Goal: Communication & Community: Answer question/provide support

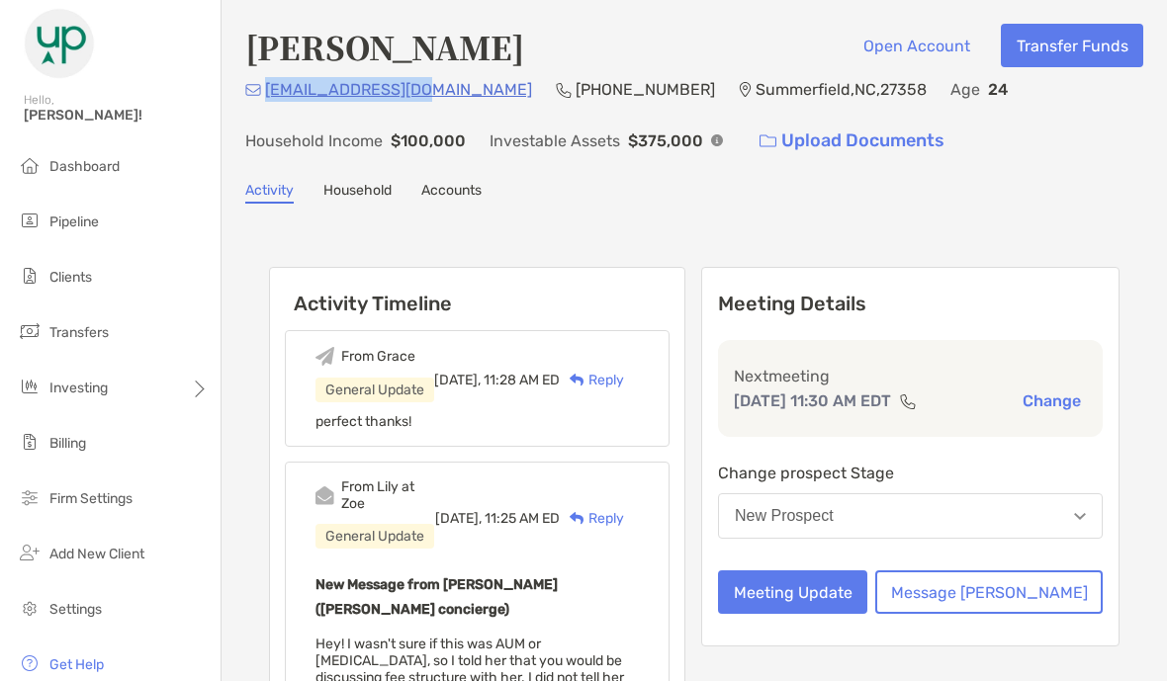
drag, startPoint x: 416, startPoint y: 90, endPoint x: 266, endPoint y: 86, distance: 150.3
click at [266, 86] on div "[EMAIL_ADDRESS][DOMAIN_NAME] [PHONE_NUMBER] [GEOGRAPHIC_DATA] Age [DEMOGRAPHIC_…" at bounding box center [694, 119] width 898 height 85
copy p "[EMAIL_ADDRESS][DOMAIN_NAME]"
click at [980, 539] on button "New Prospect" at bounding box center [910, 515] width 385 height 45
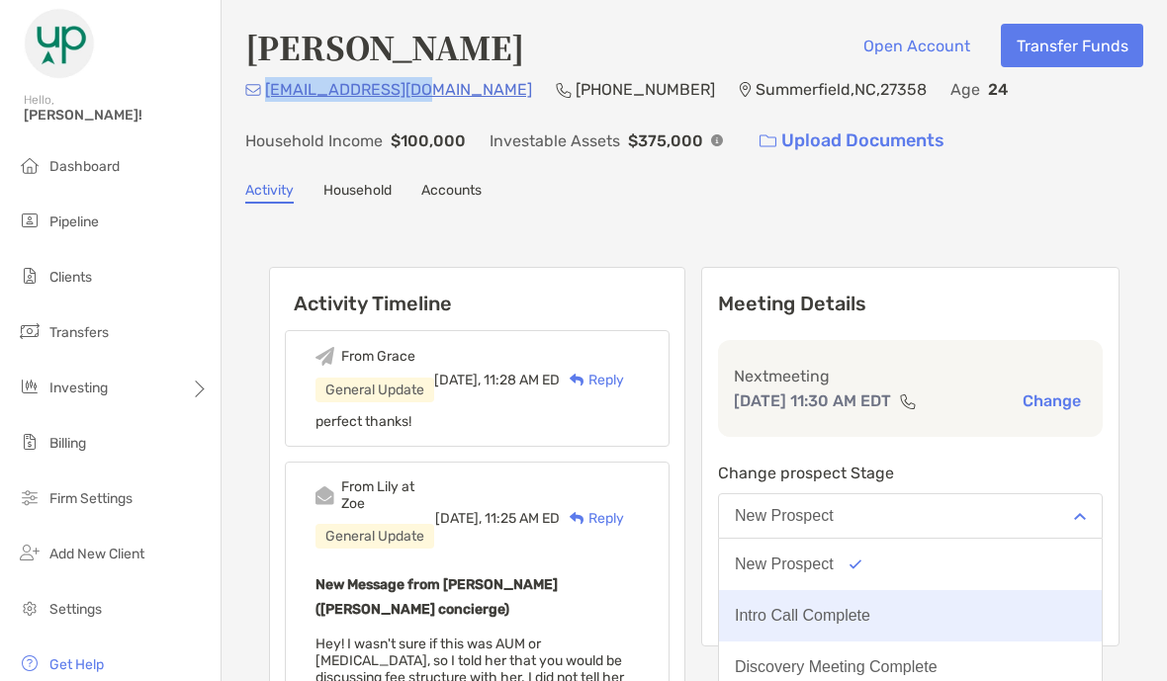
click at [870, 625] on div "Intro Call Complete" at bounding box center [802, 616] width 135 height 18
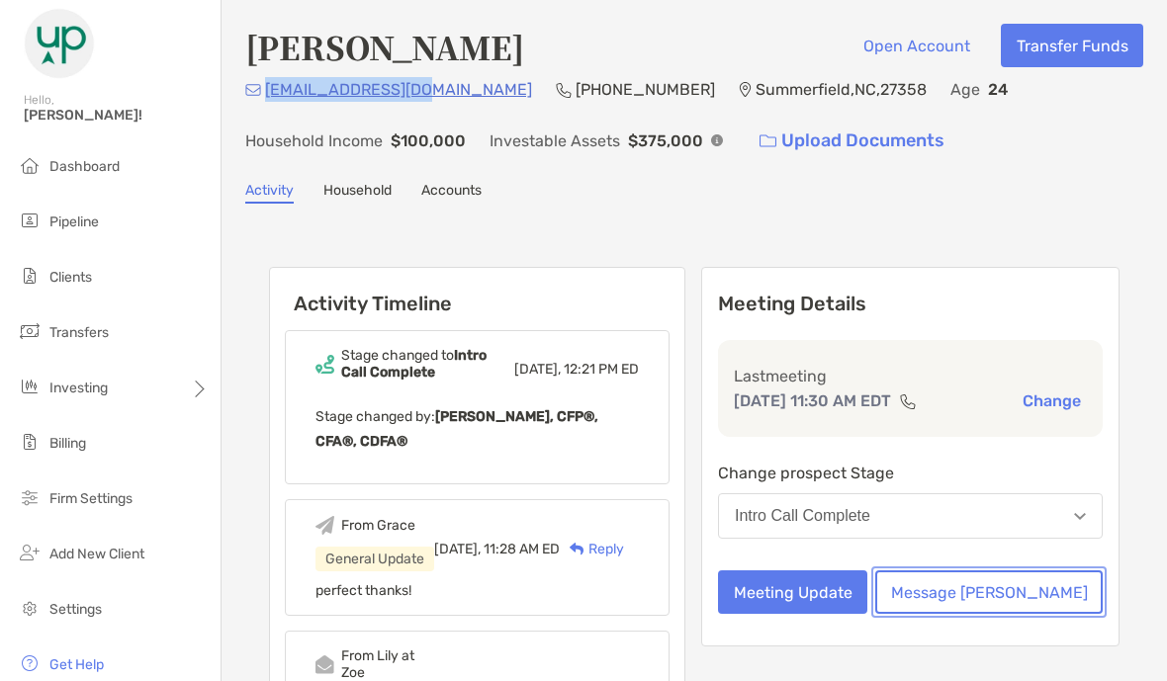
click at [1007, 611] on button "Message [PERSON_NAME]" at bounding box center [988, 593] width 227 height 44
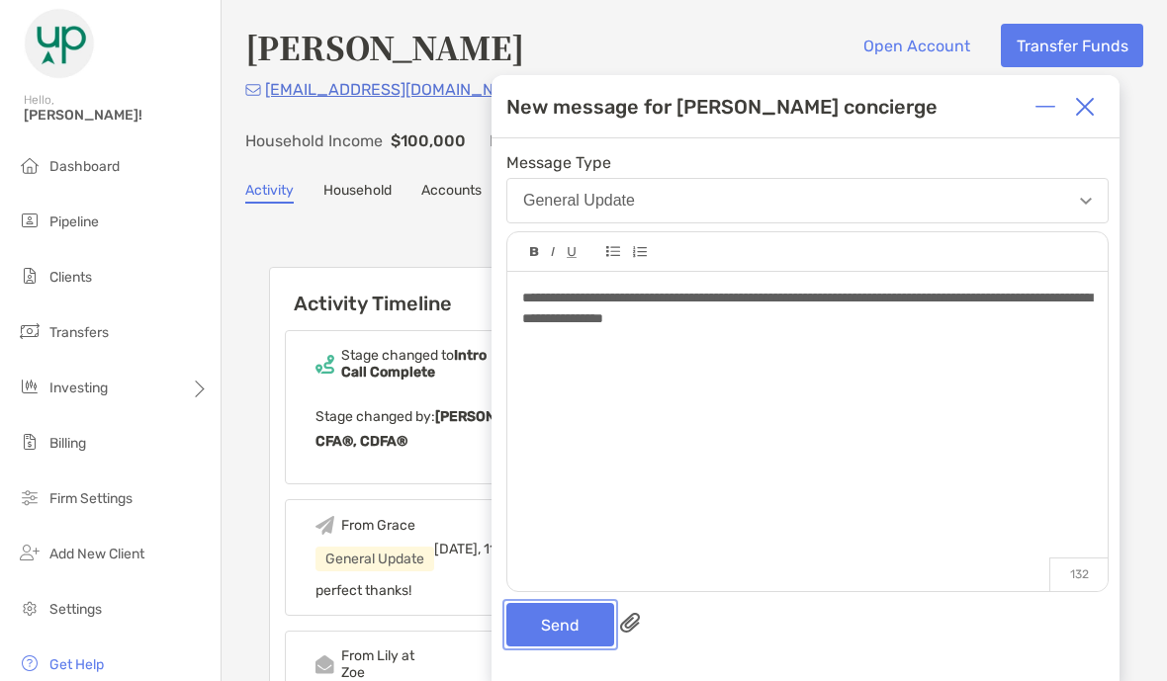
click at [529, 629] on button "Send" at bounding box center [560, 625] width 108 height 44
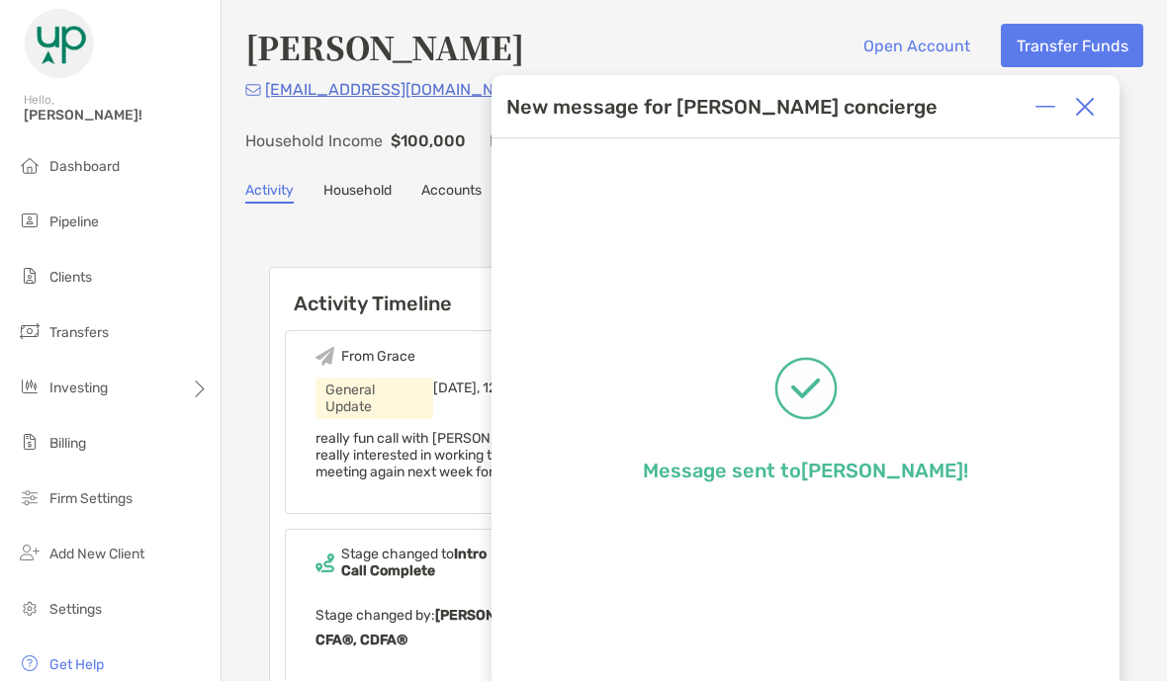
click at [1092, 106] on img at bounding box center [1085, 107] width 20 height 20
